Goal: Information Seeking & Learning: Learn about a topic

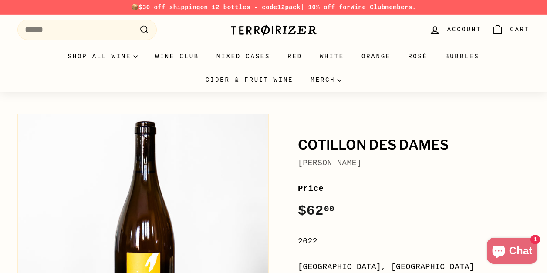
click at [320, 167] on link "[PERSON_NAME]" at bounding box center [330, 163] width 64 height 9
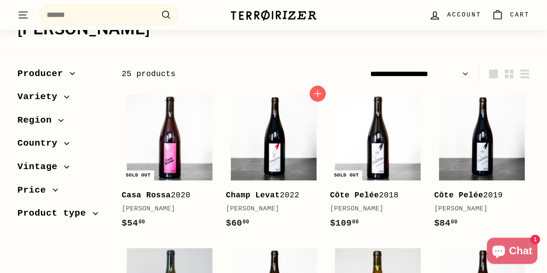
scroll to position [88, 0]
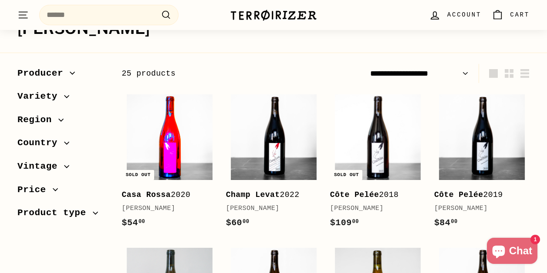
click at [175, 136] on img at bounding box center [170, 138] width 86 height 86
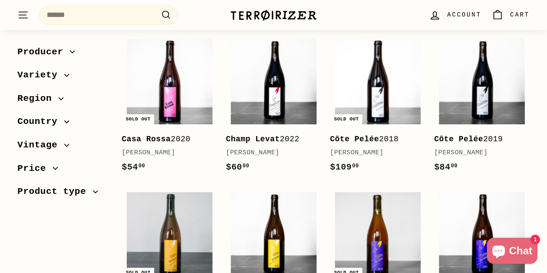
scroll to position [162, 0]
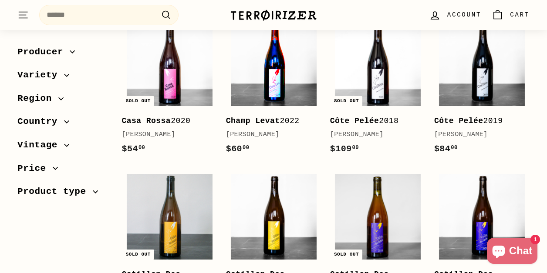
click at [283, 101] on img at bounding box center [274, 63] width 86 height 86
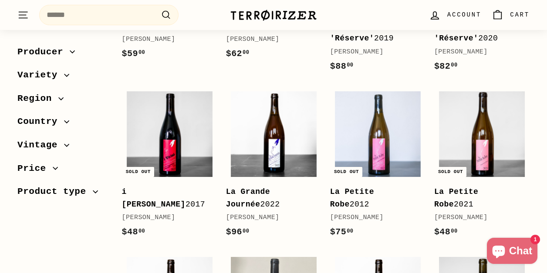
scroll to position [424, 0]
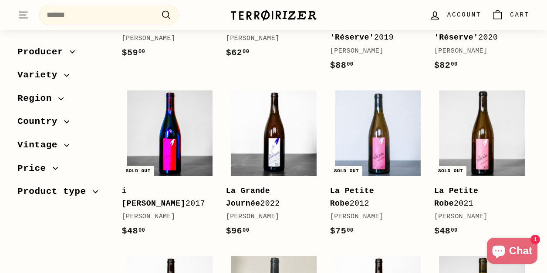
click at [173, 124] on img at bounding box center [170, 134] width 86 height 86
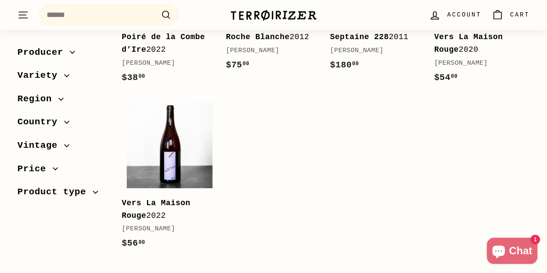
scroll to position [1079, 0]
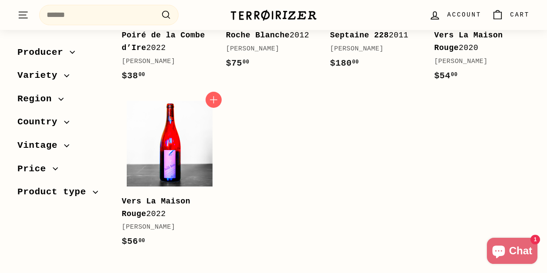
click at [162, 136] on img at bounding box center [170, 144] width 86 height 86
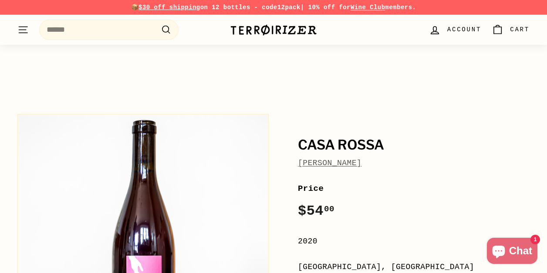
scroll to position [159, 0]
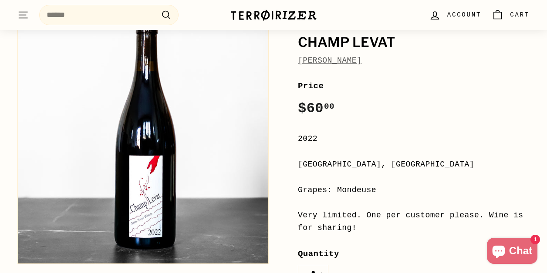
scroll to position [103, 0]
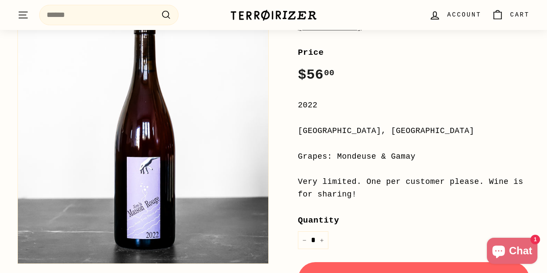
scroll to position [136, 0]
